Goal: Information Seeking & Learning: Learn about a topic

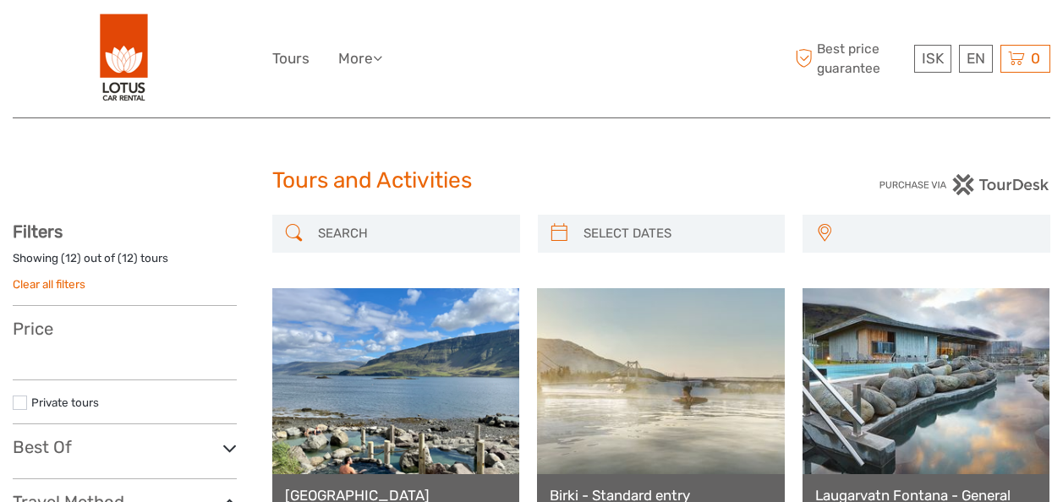
select select
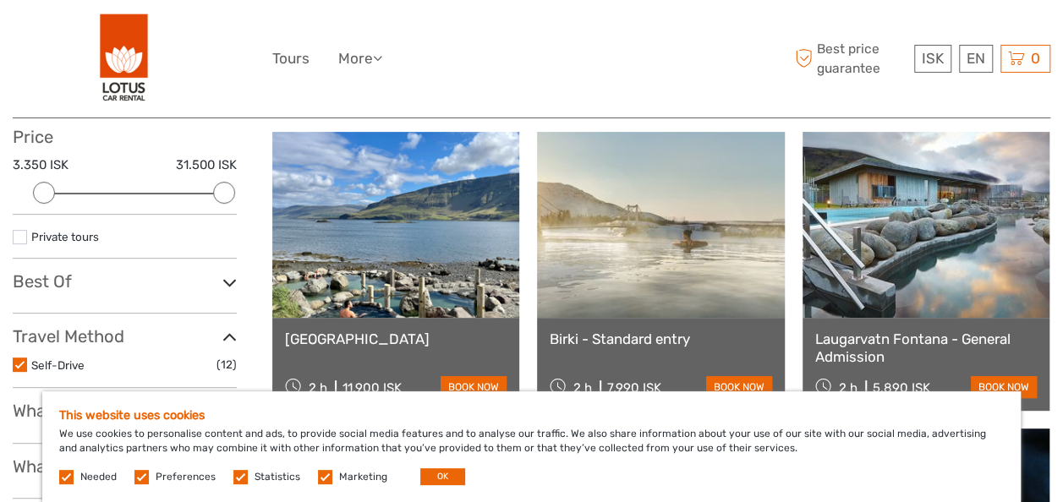
scroll to position [193, 0]
click at [439, 478] on button "OK" at bounding box center [442, 477] width 45 height 17
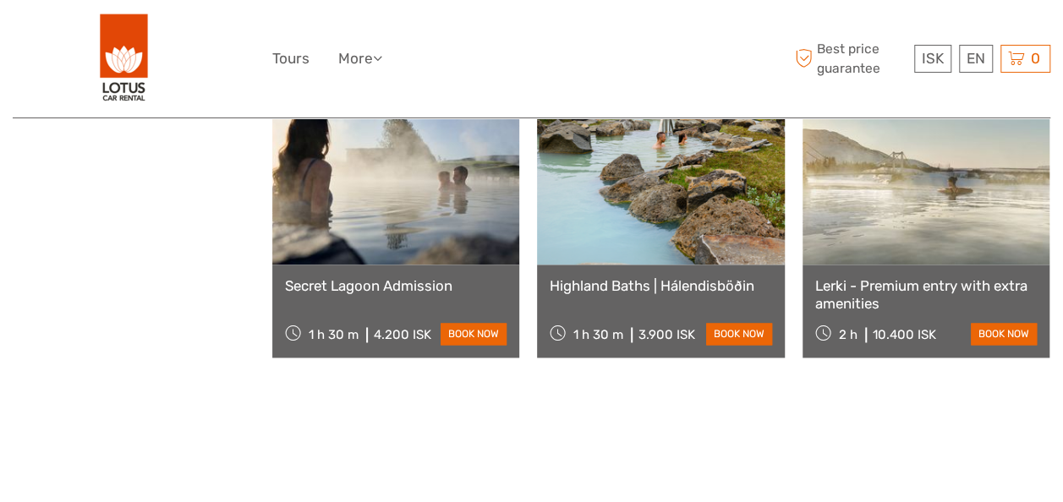
scroll to position [1095, 0]
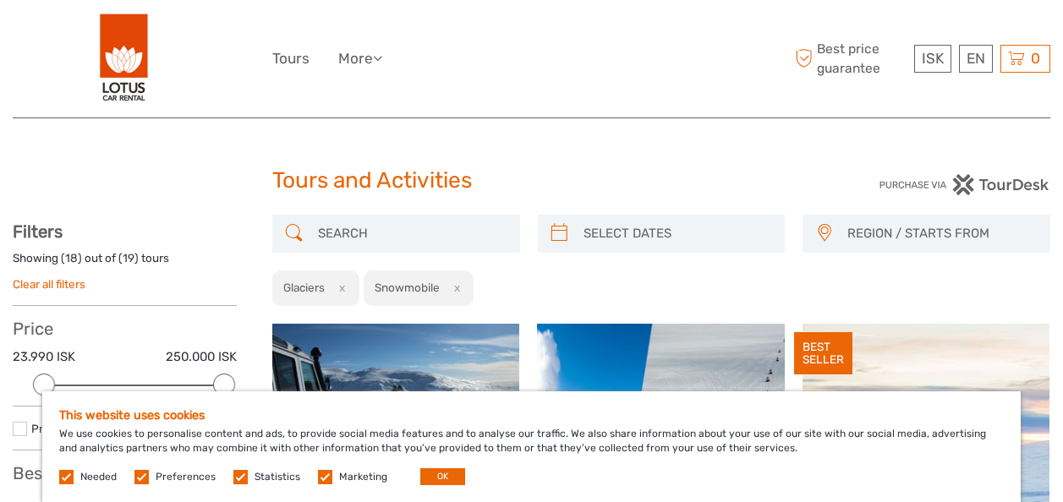
select select
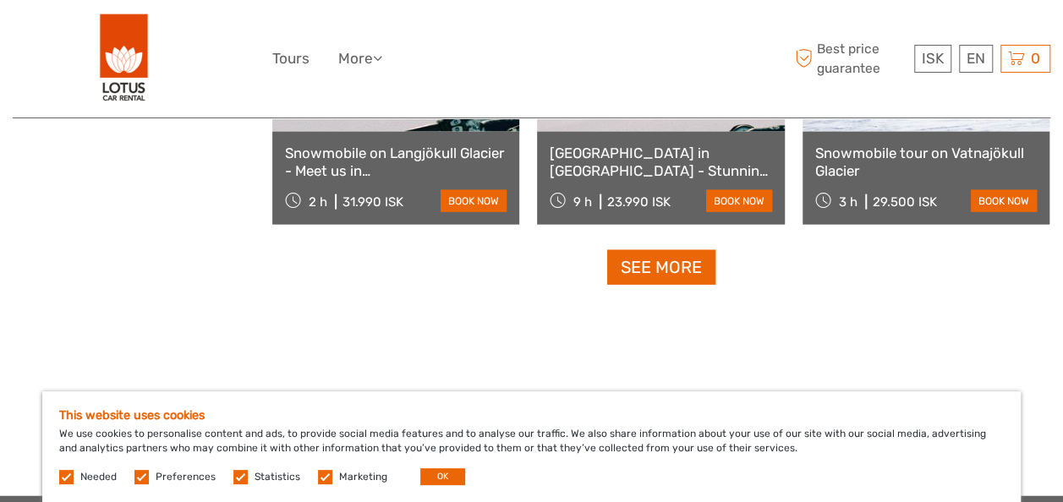
scroll to position [1859, 0]
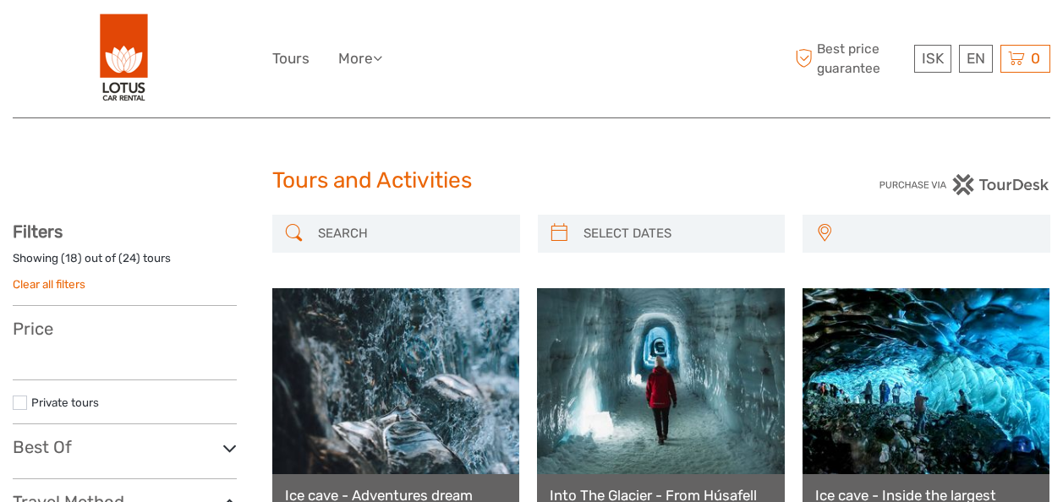
select select
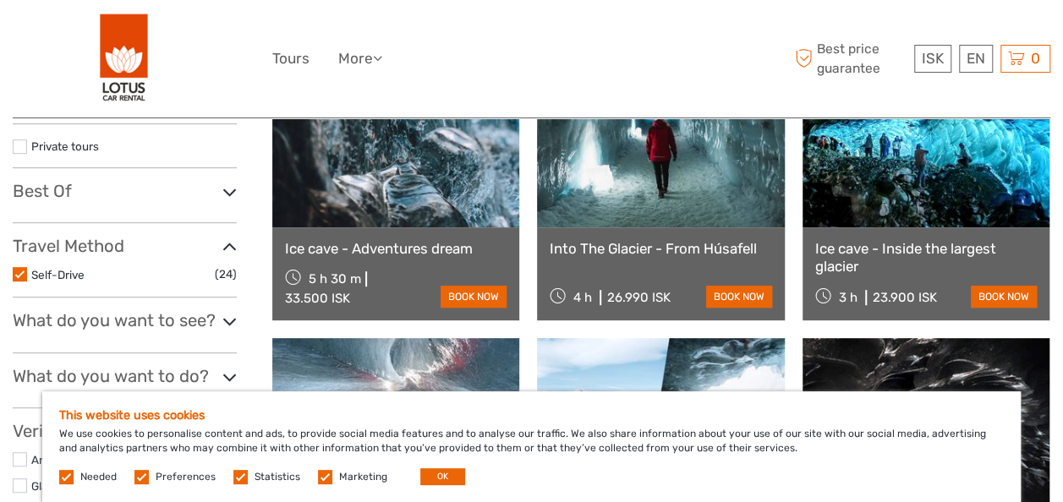
scroll to position [285, 0]
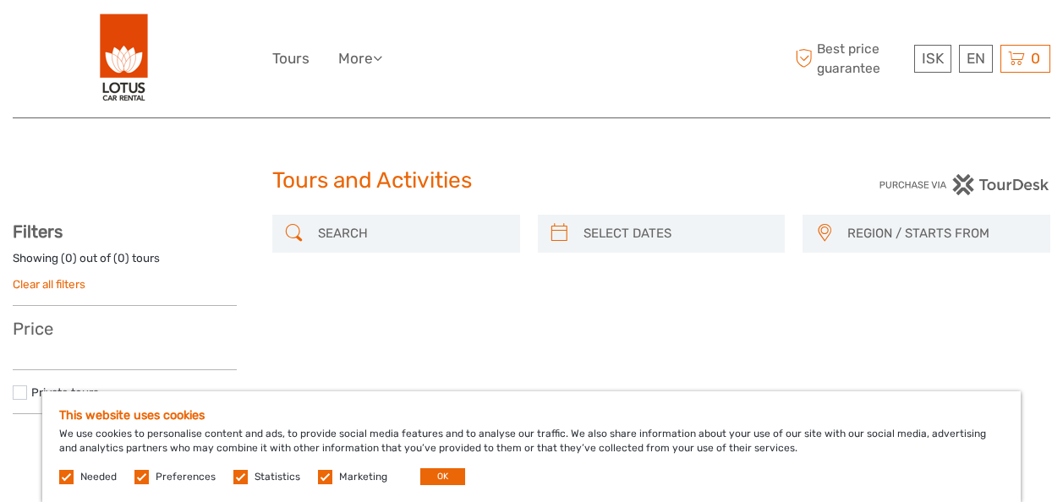
select select
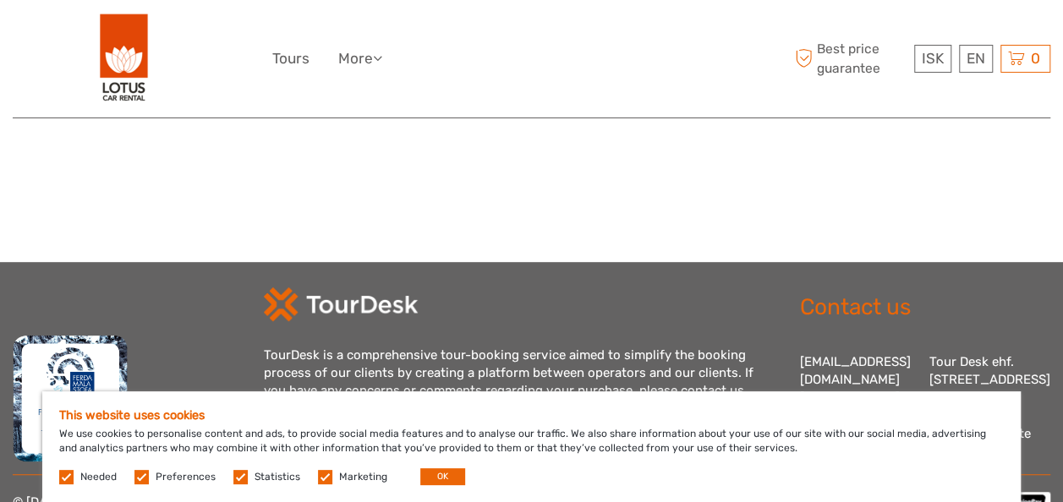
scroll to position [352, 0]
